Goal: Transaction & Acquisition: Download file/media

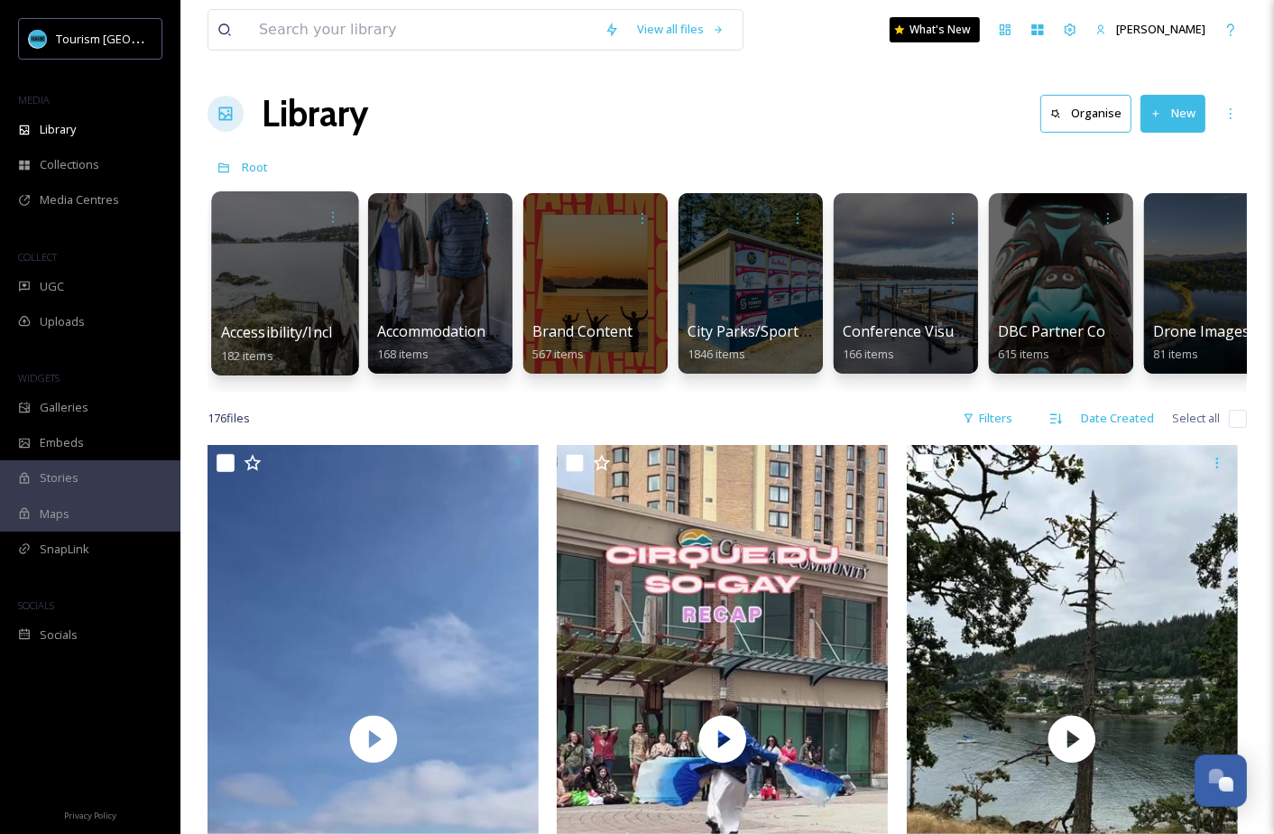
click at [291, 317] on div at bounding box center [284, 283] width 147 height 184
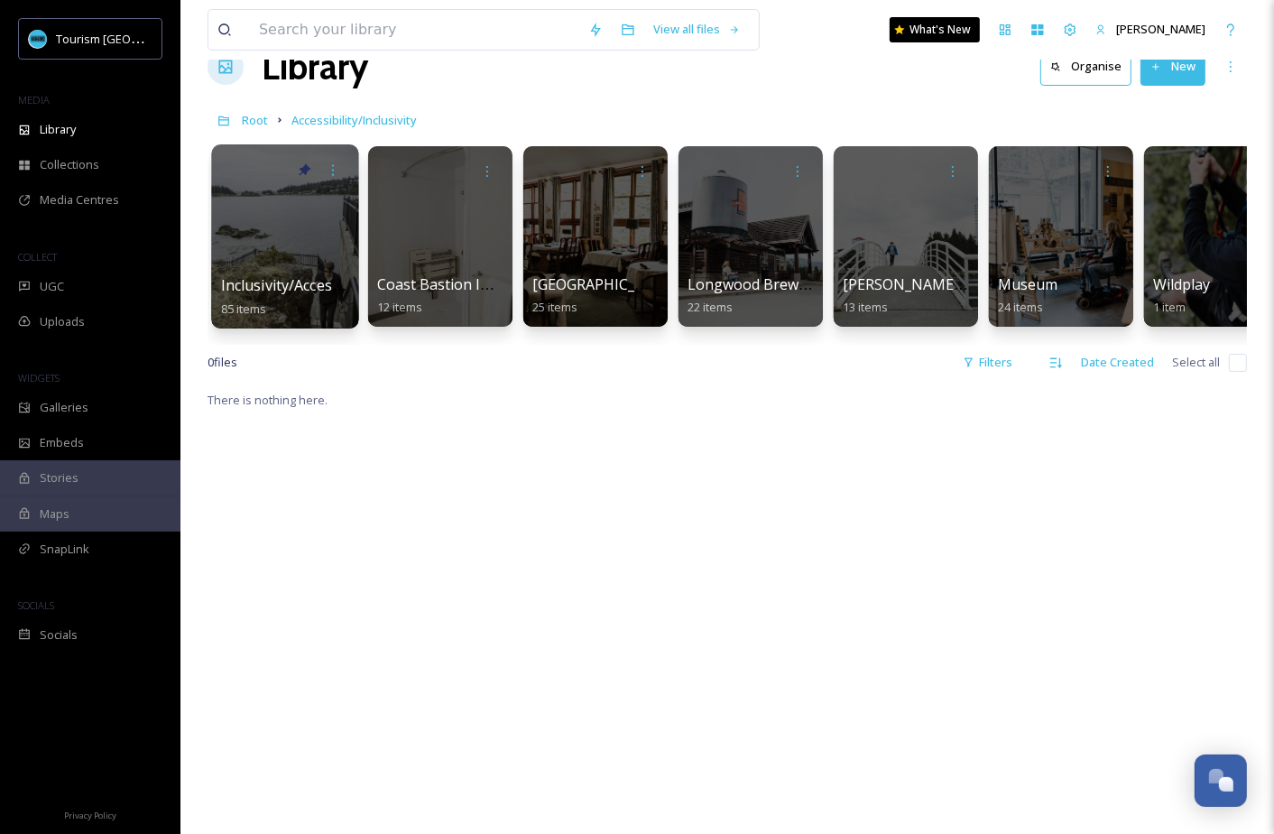
scroll to position [51, 0]
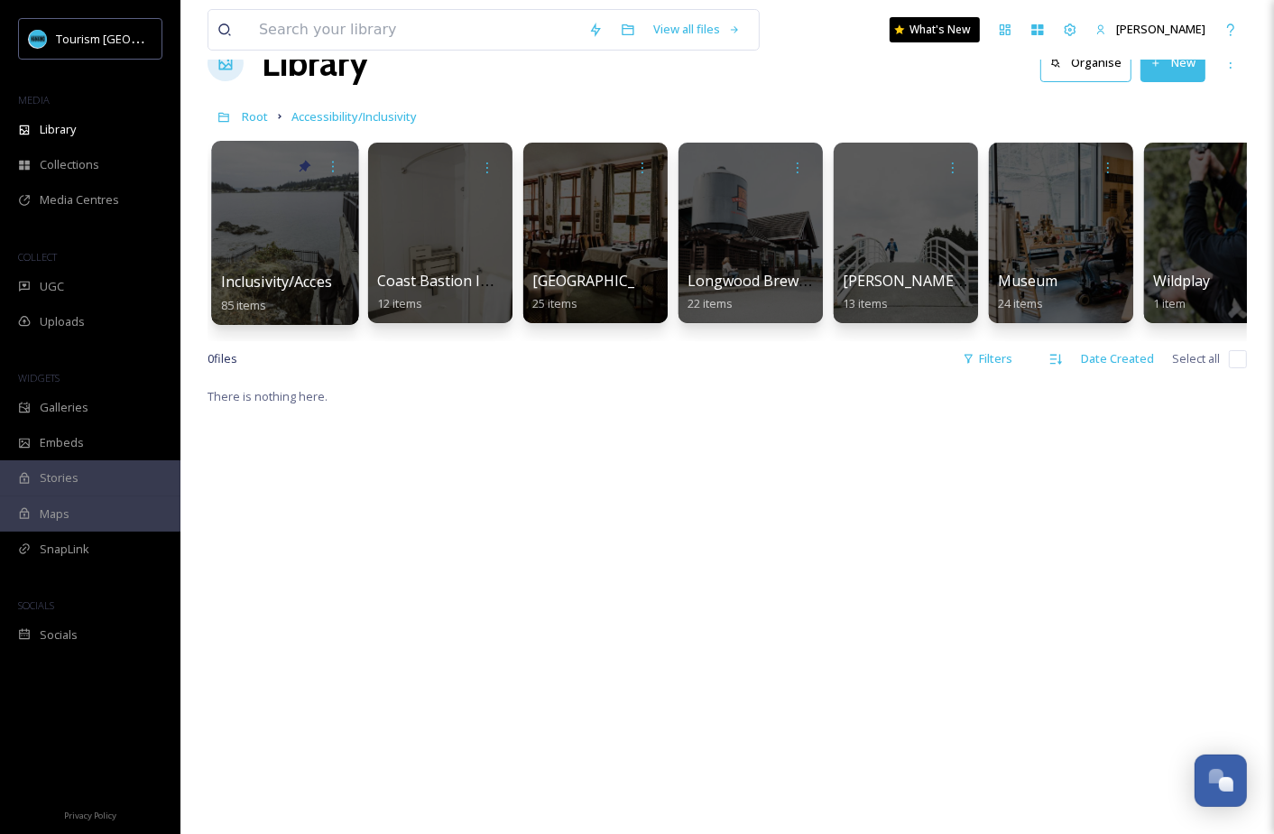
click at [285, 293] on div "Inclusivity/Accessibility 2024 Shoot 85 items" at bounding box center [285, 293] width 129 height 45
click at [295, 281] on span "Inclusivity/Accessibility 2024 Shoot" at bounding box center [339, 282] width 237 height 20
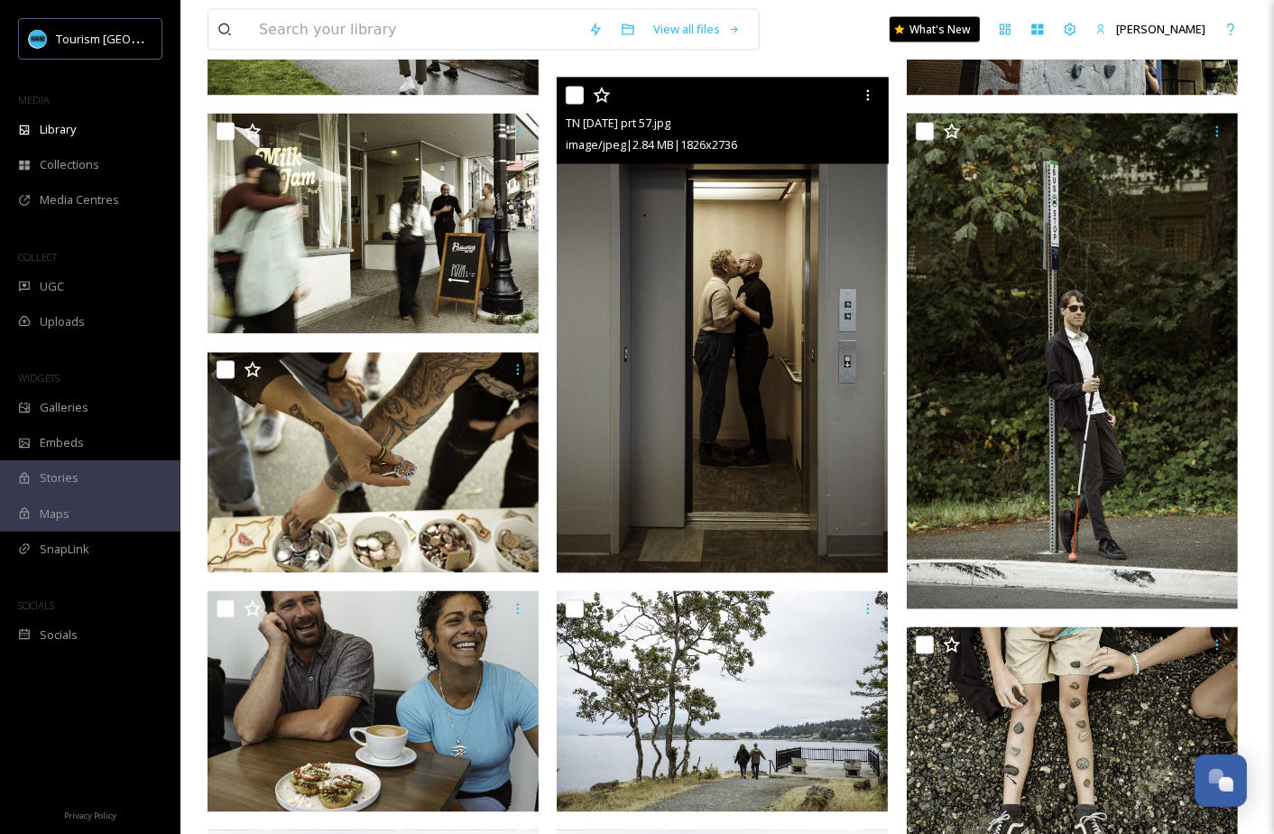
scroll to position [2988, 0]
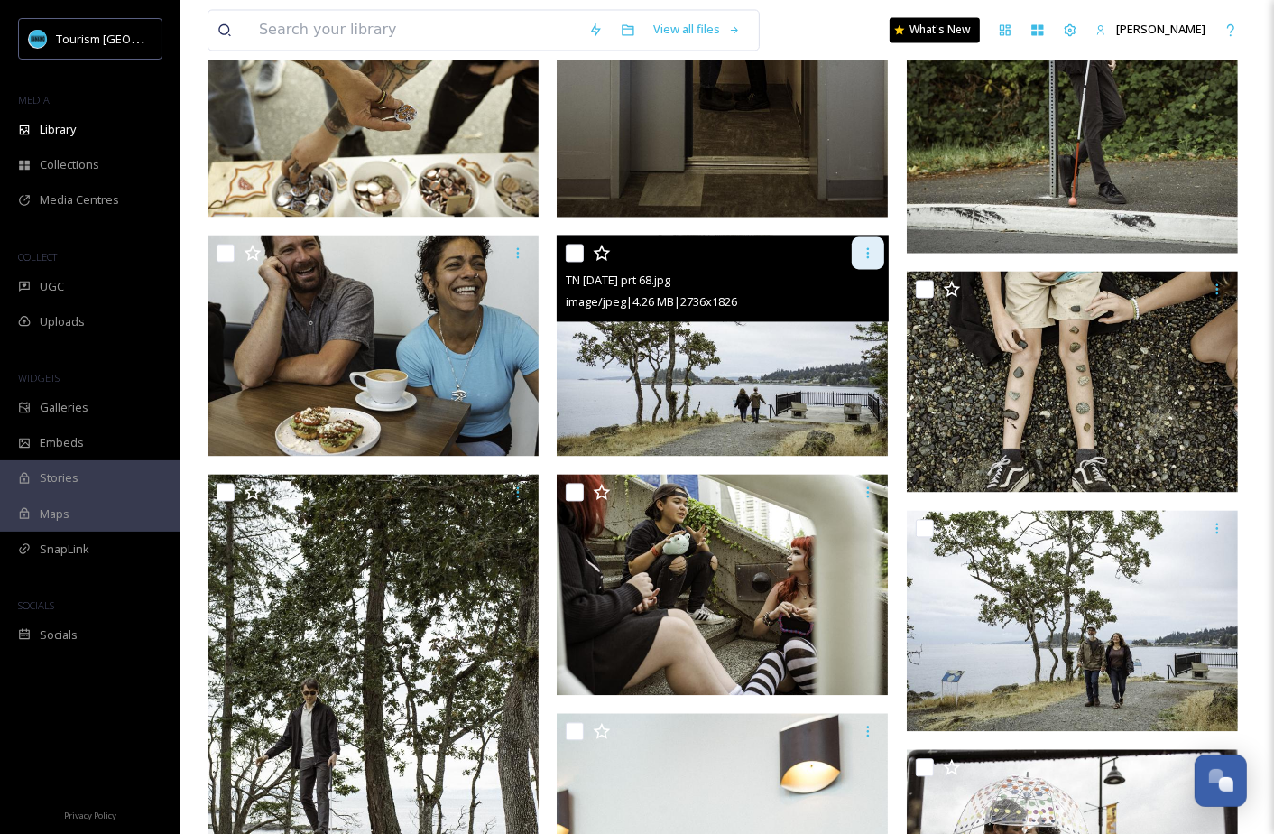
click at [871, 254] on icon at bounding box center [868, 252] width 14 height 14
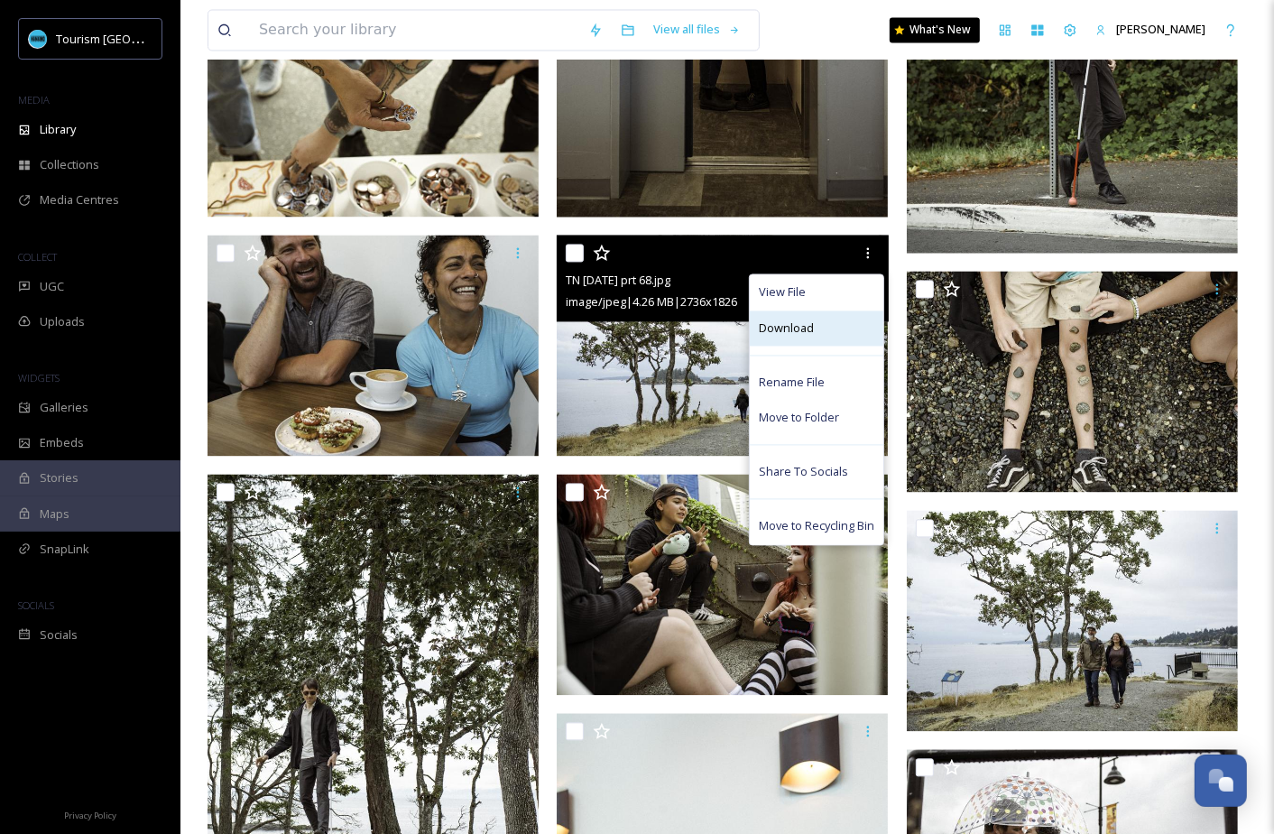
click at [848, 330] on div "Download" at bounding box center [817, 327] width 134 height 35
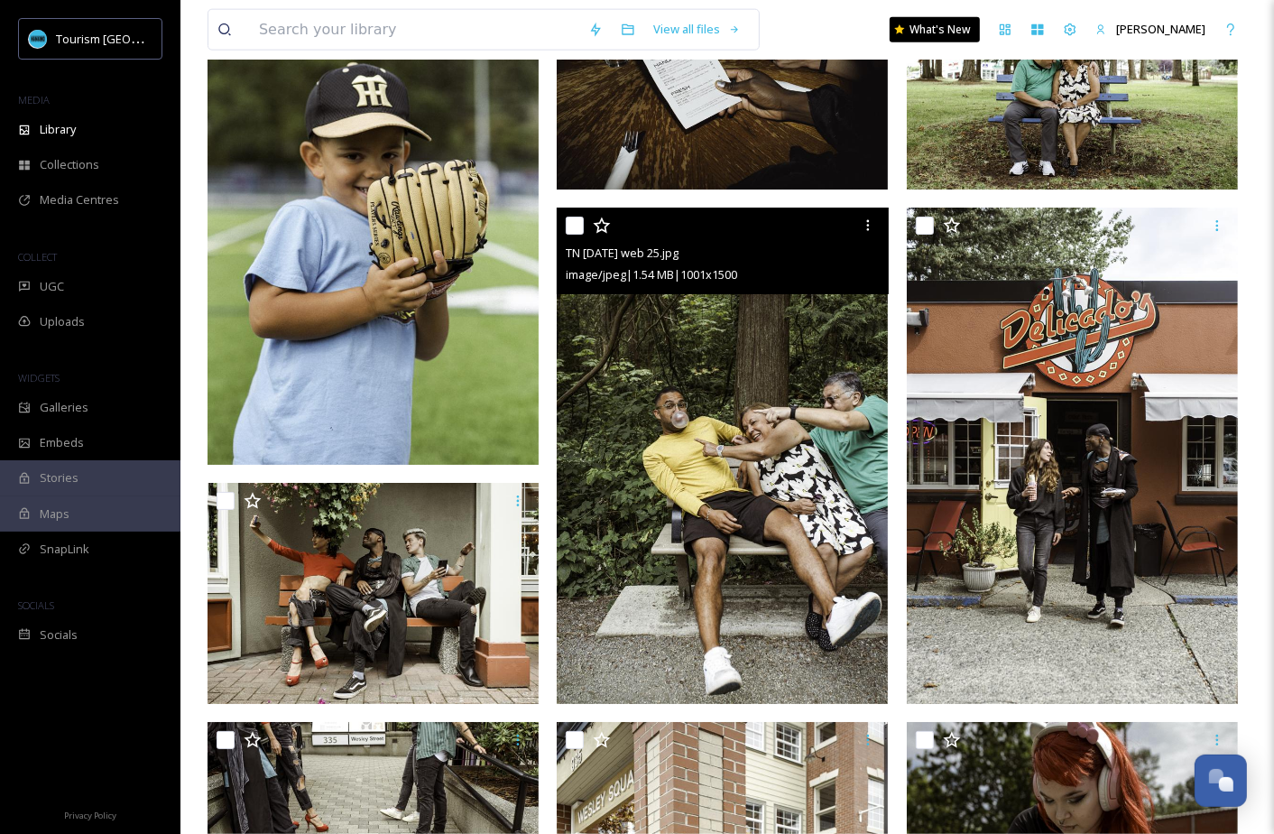
scroll to position [7752, 0]
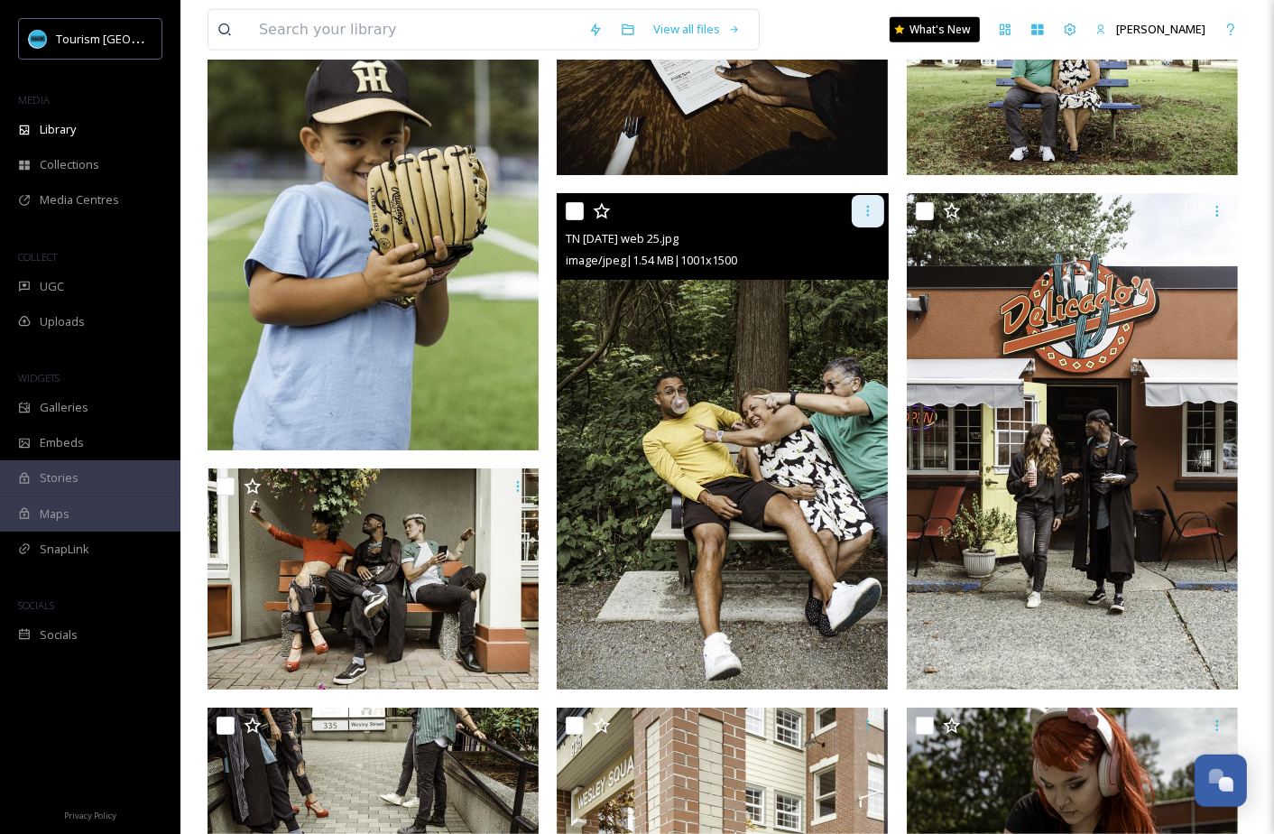
click at [863, 215] on icon at bounding box center [868, 211] width 14 height 14
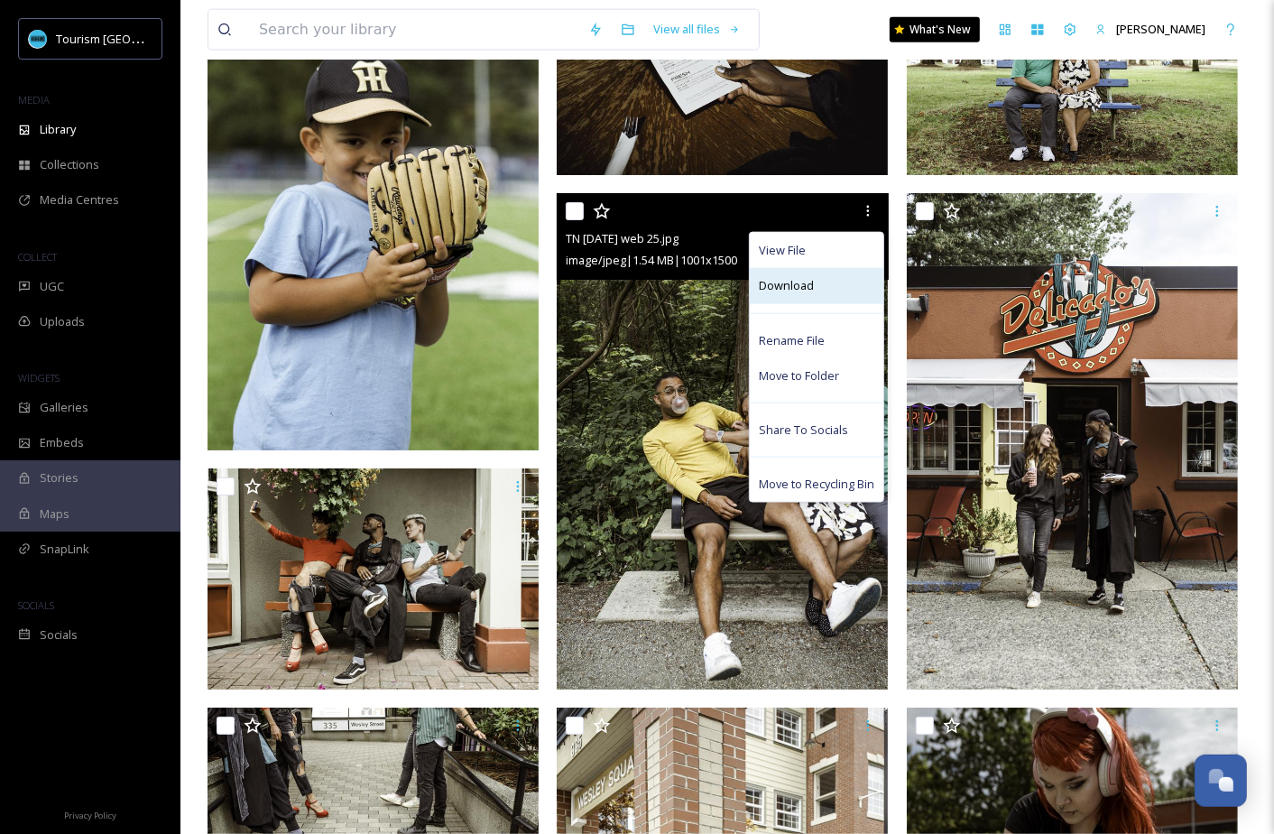
click at [815, 286] on div "Download" at bounding box center [817, 285] width 134 height 35
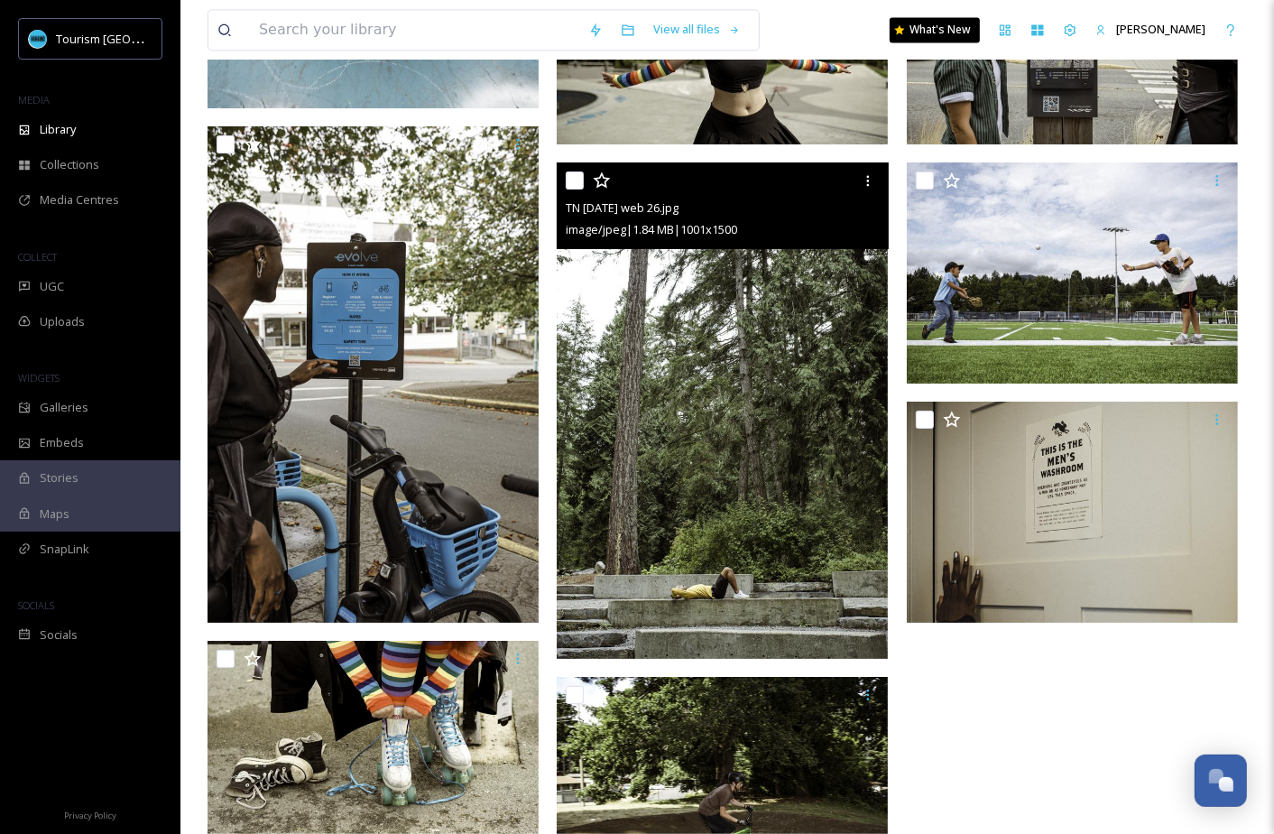
scroll to position [8968, 0]
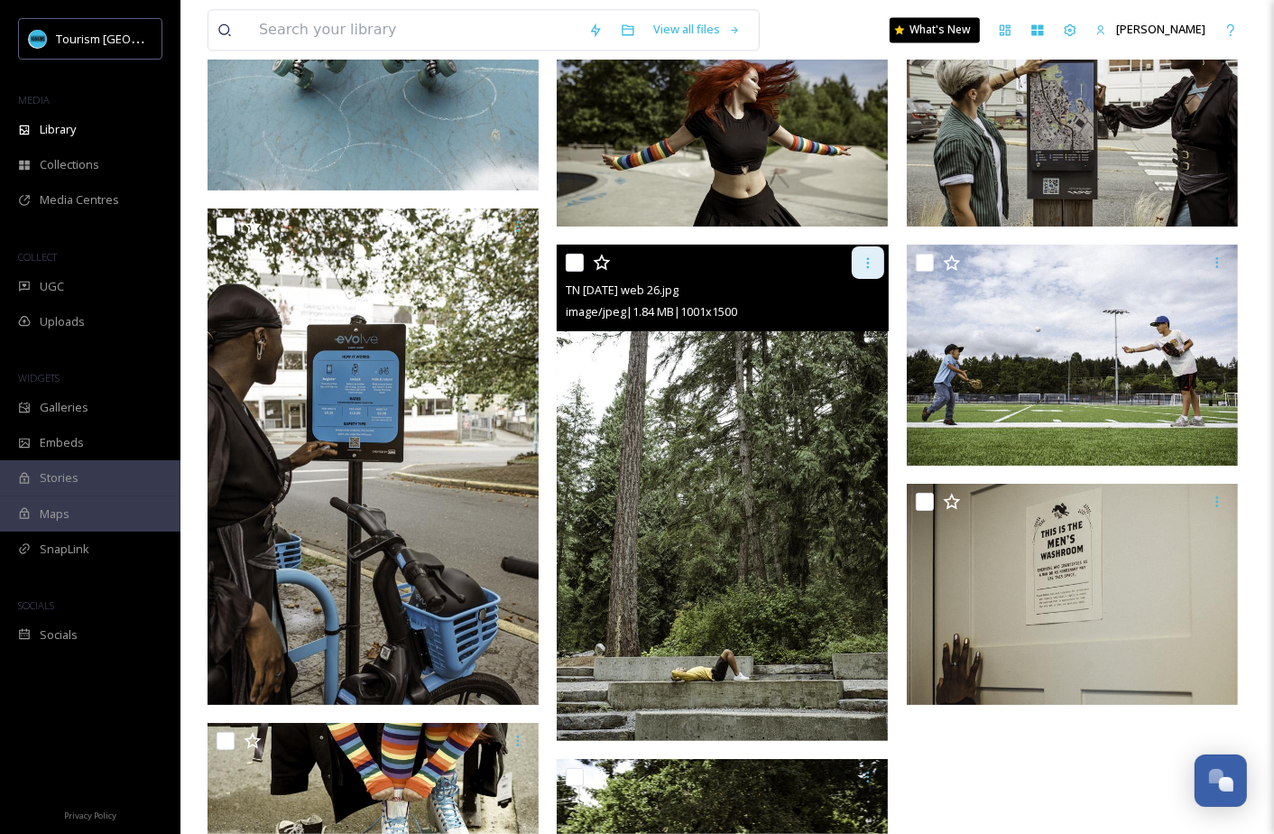
click at [867, 250] on div at bounding box center [868, 262] width 32 height 32
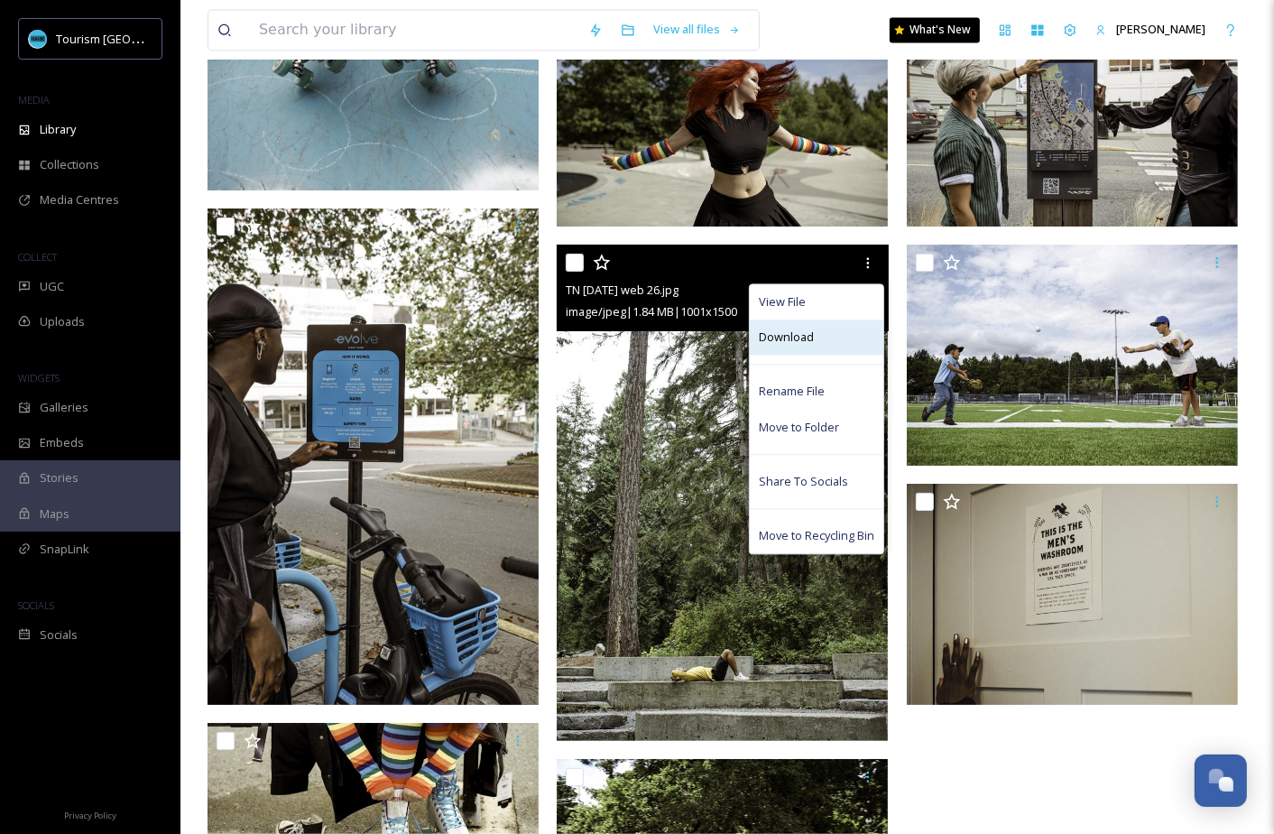
click at [833, 336] on div "Download" at bounding box center [817, 336] width 134 height 35
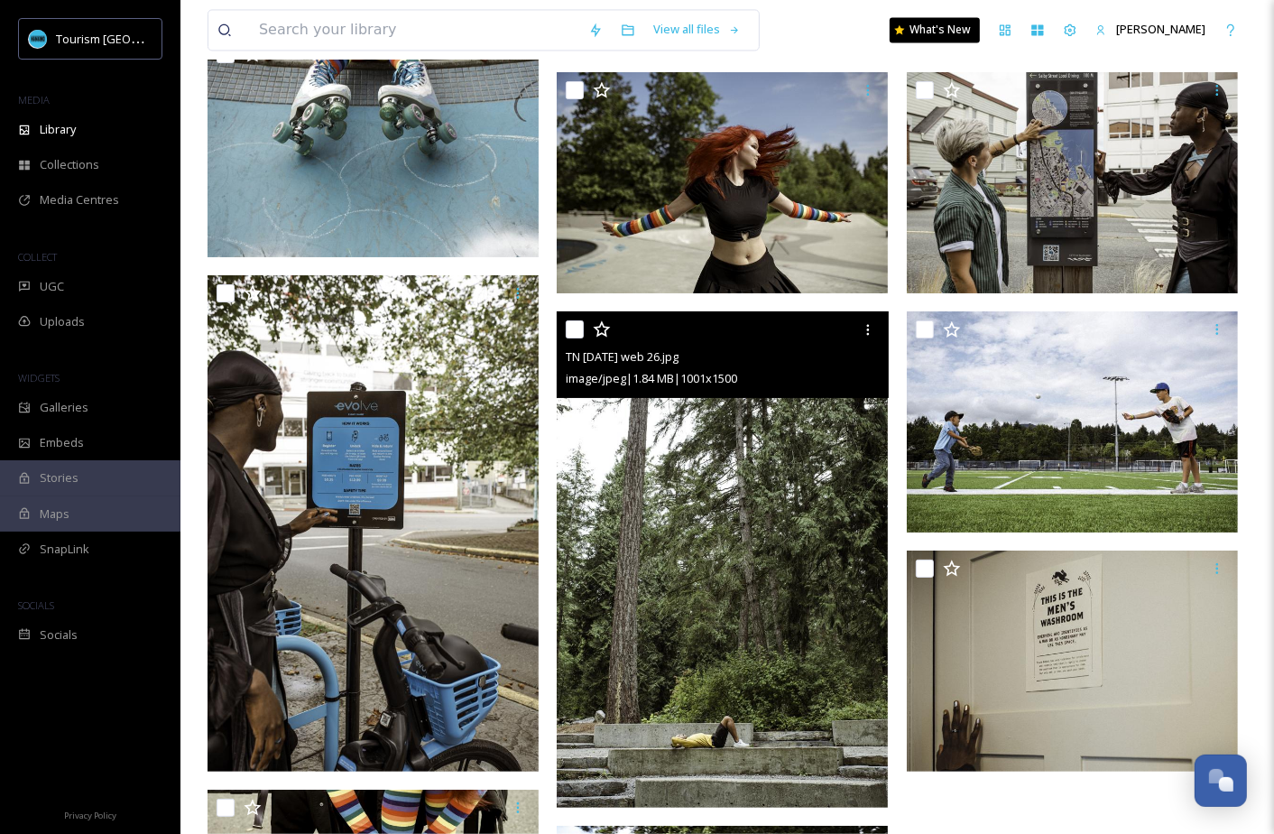
scroll to position [9143, 0]
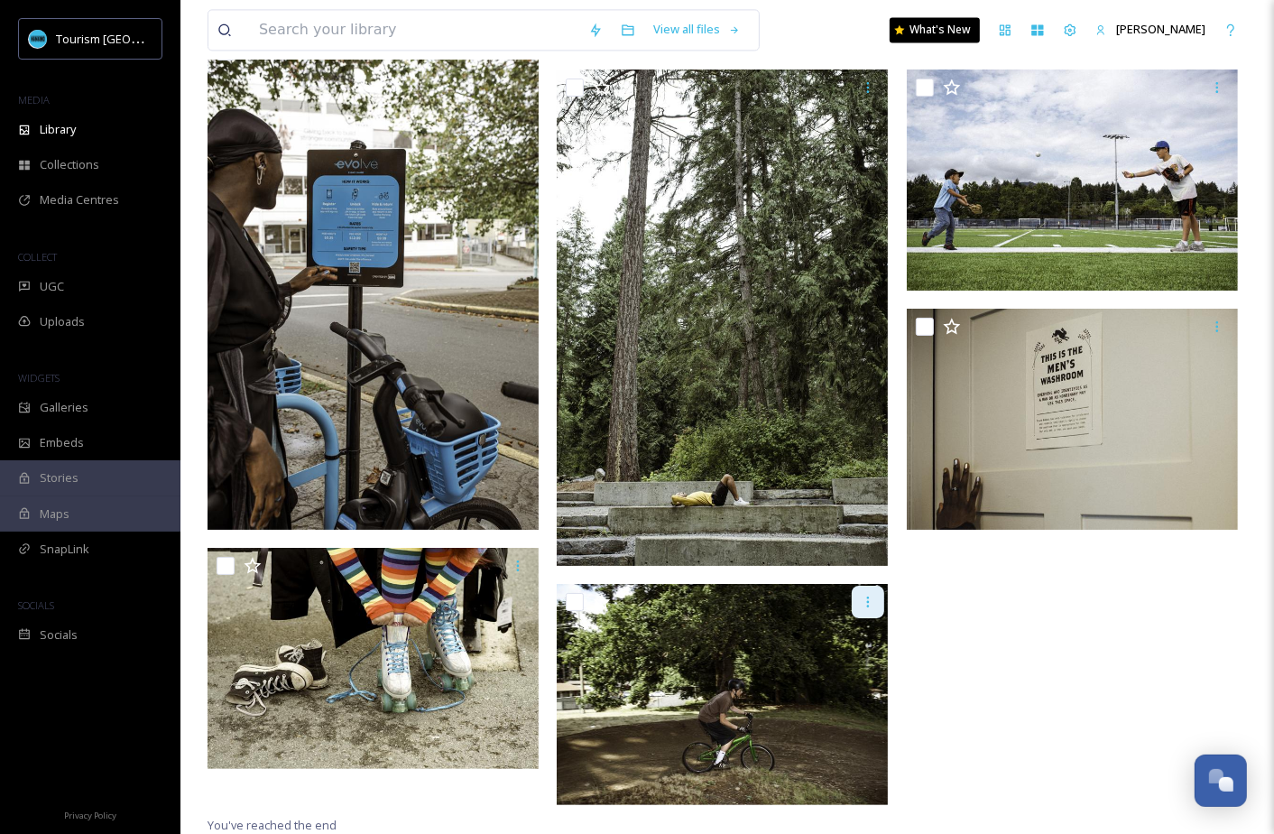
click at [870, 603] on icon at bounding box center [868, 602] width 14 height 14
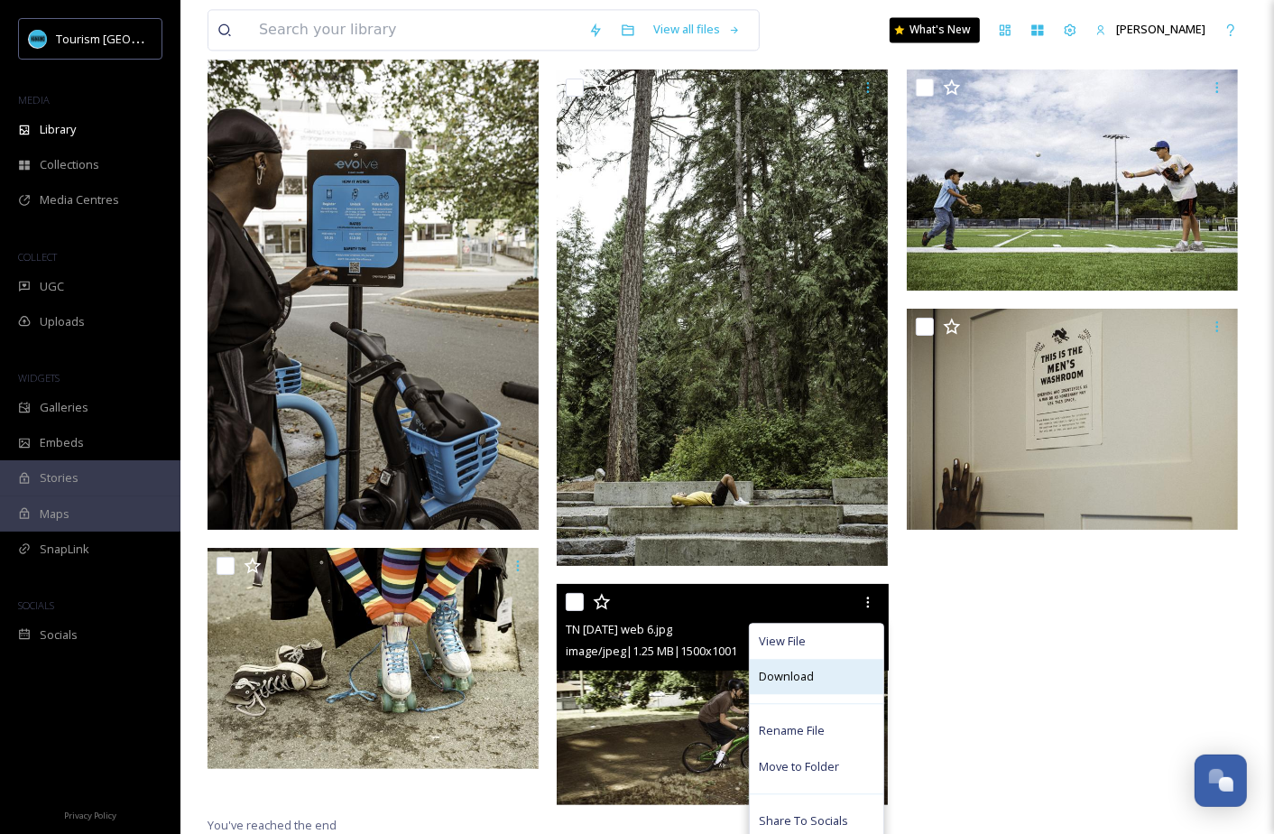
click at [830, 668] on div "Download" at bounding box center [817, 676] width 134 height 35
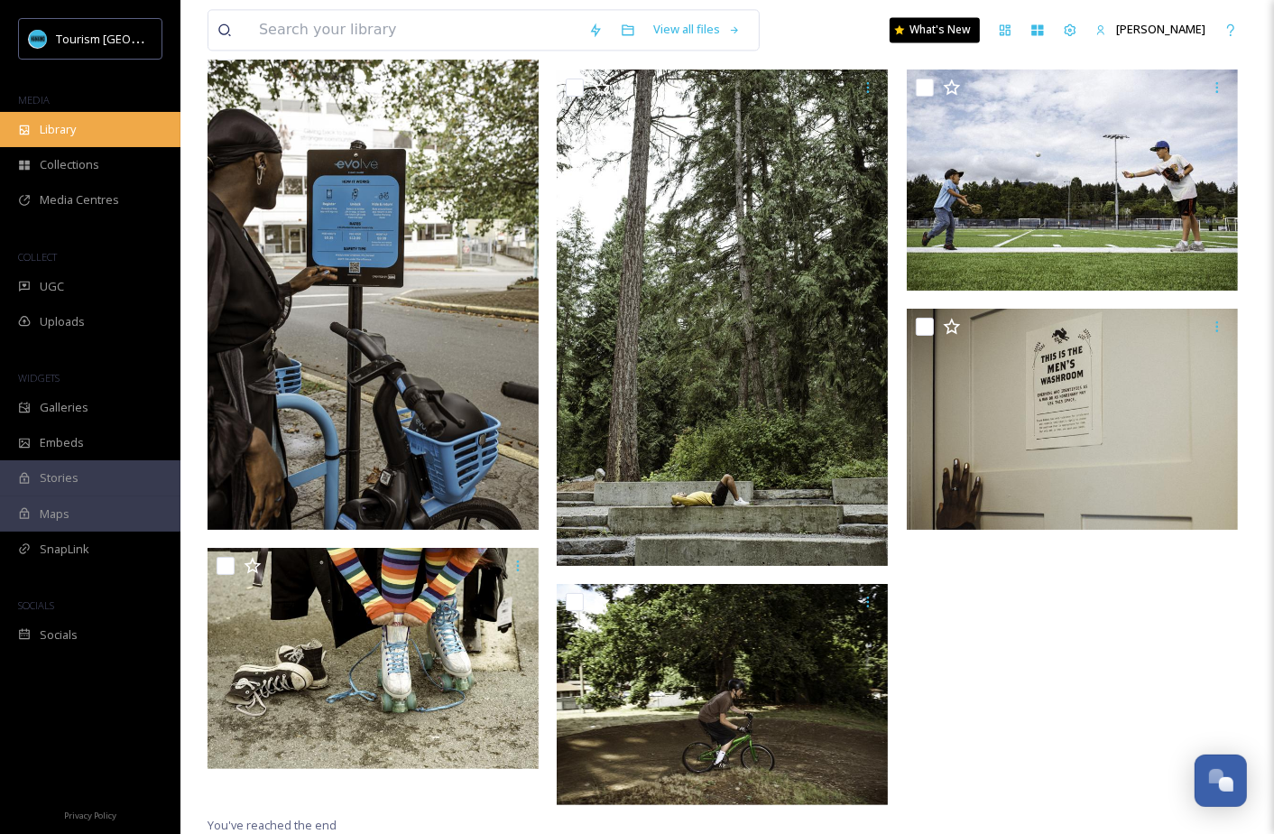
click at [154, 126] on div "Library" at bounding box center [90, 129] width 180 height 35
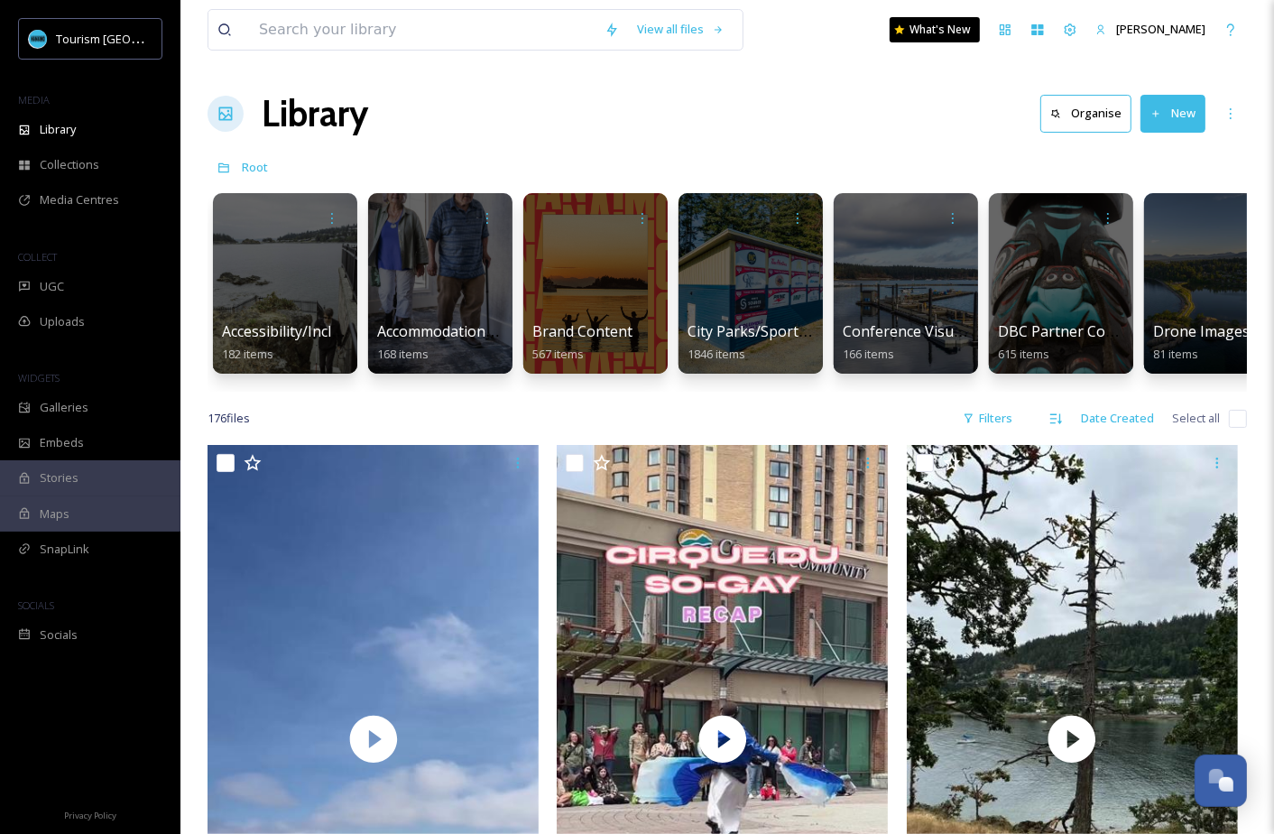
click at [835, 97] on div "Library Organise New" at bounding box center [727, 114] width 1039 height 54
